Goal: Go to known website: Access a specific website the user already knows

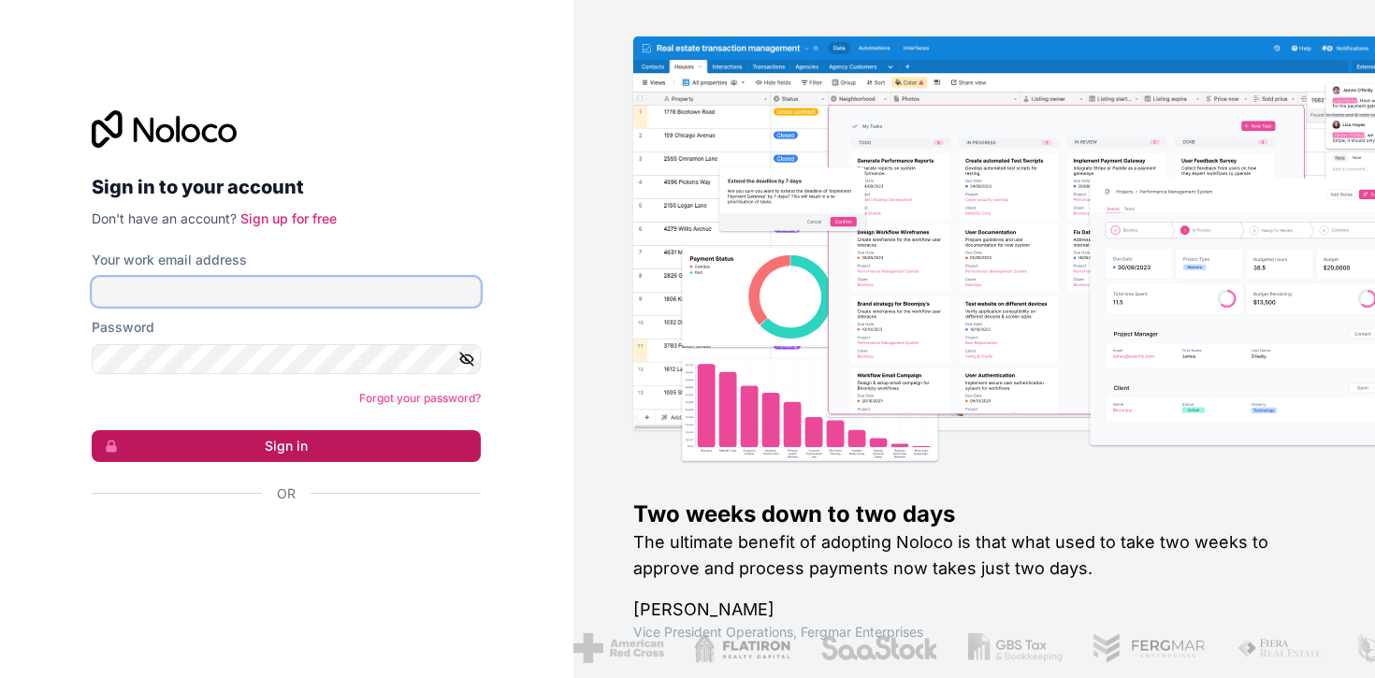
type input "**********"
click at [295, 445] on button "Sign in" at bounding box center [286, 446] width 389 height 32
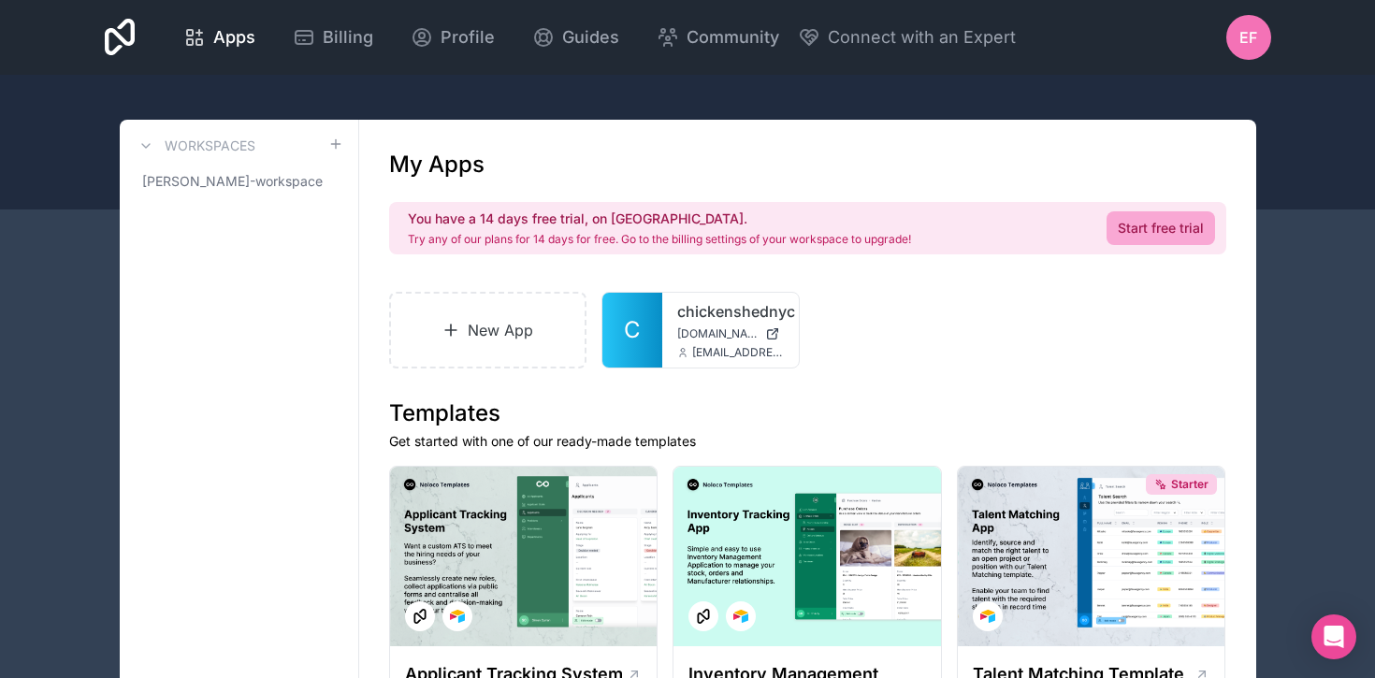
click at [386, 79] on div at bounding box center [687, 142] width 1375 height 135
click at [114, 34] on icon at bounding box center [120, 37] width 31 height 37
click at [177, 185] on span "[PERSON_NAME]-workspace" at bounding box center [227, 181] width 171 height 19
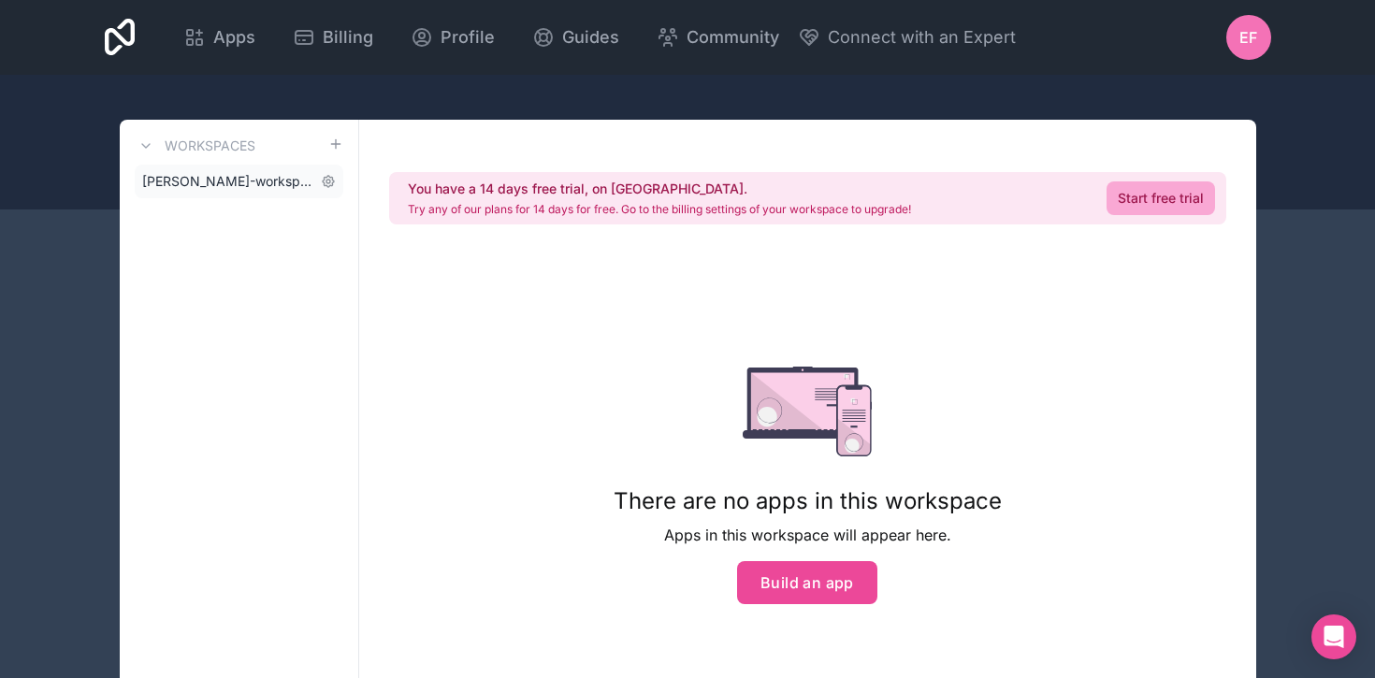
click at [171, 180] on span "[PERSON_NAME]-workspace" at bounding box center [227, 181] width 171 height 19
click at [144, 147] on icon at bounding box center [145, 146] width 7 height 4
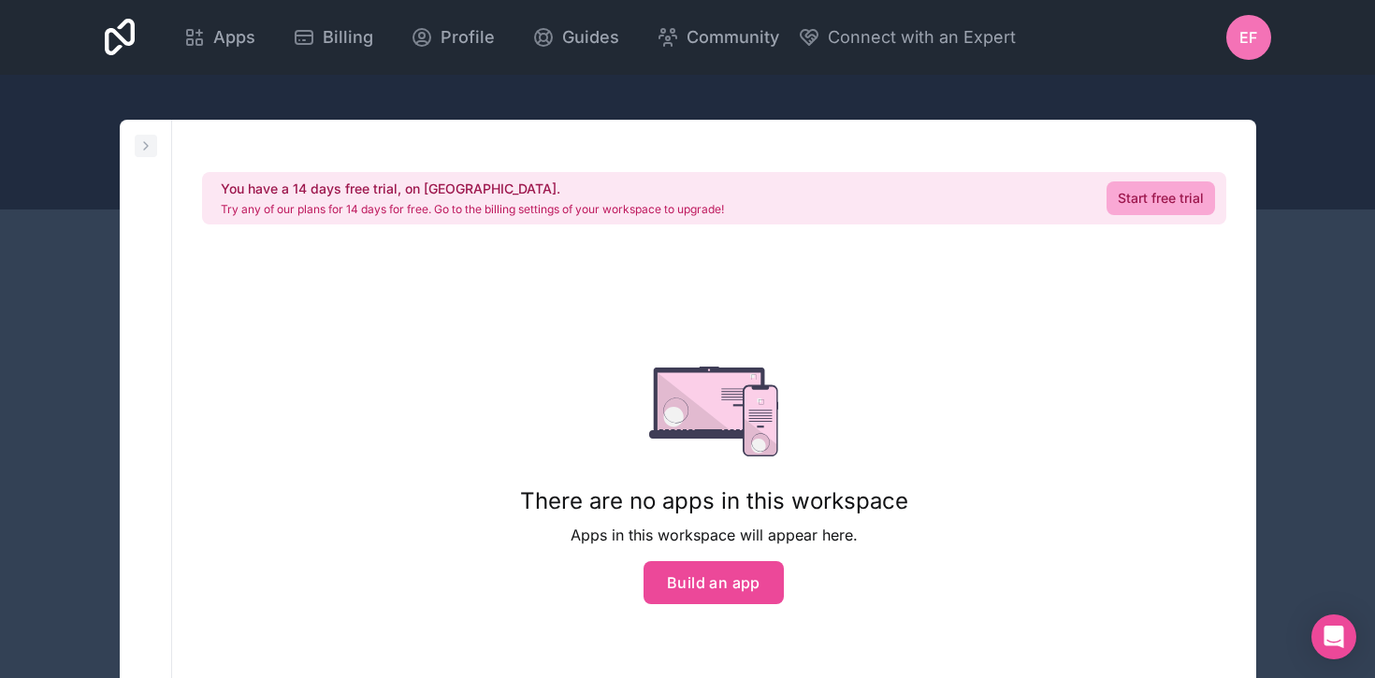
click at [144, 147] on icon at bounding box center [145, 145] width 15 height 15
